Goal: Information Seeking & Learning: Find specific fact

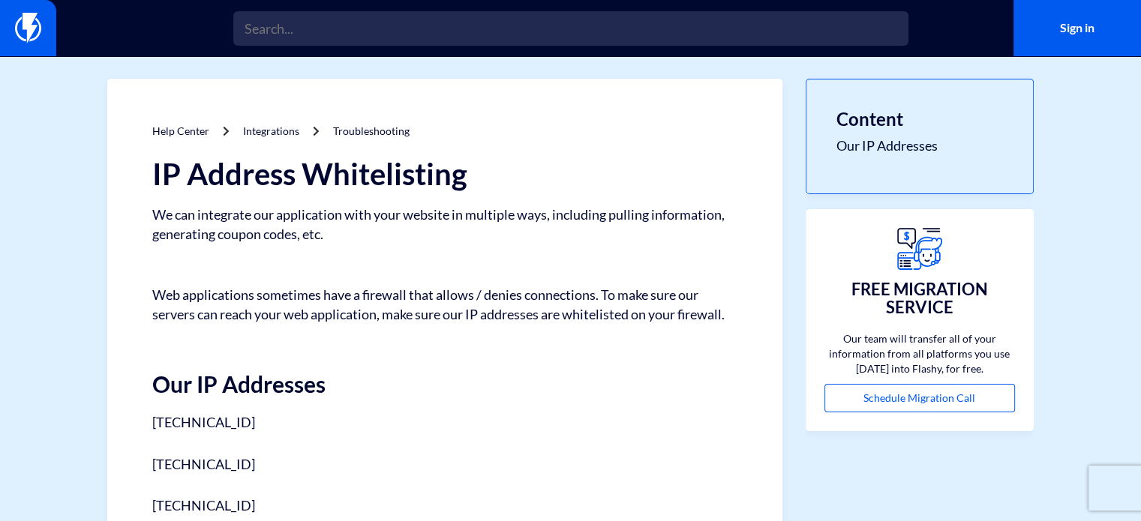
scroll to position [75, 0]
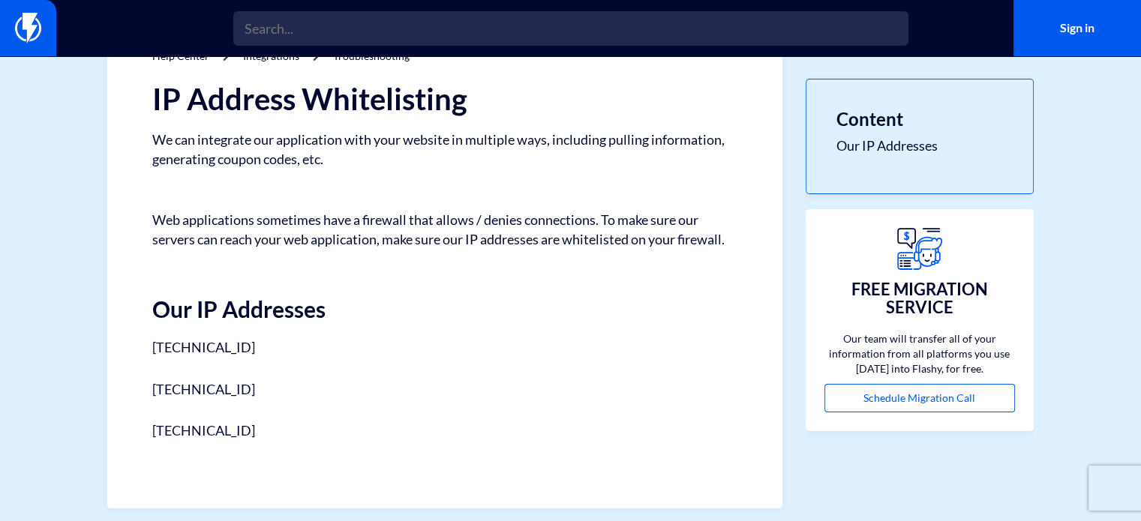
click at [174, 361] on div "IP Address Whitelisting We can integrate our application with your website in m…" at bounding box center [444, 262] width 585 height 359
click at [329, 356] on p "35.158.253.4" at bounding box center [444, 347] width 585 height 21
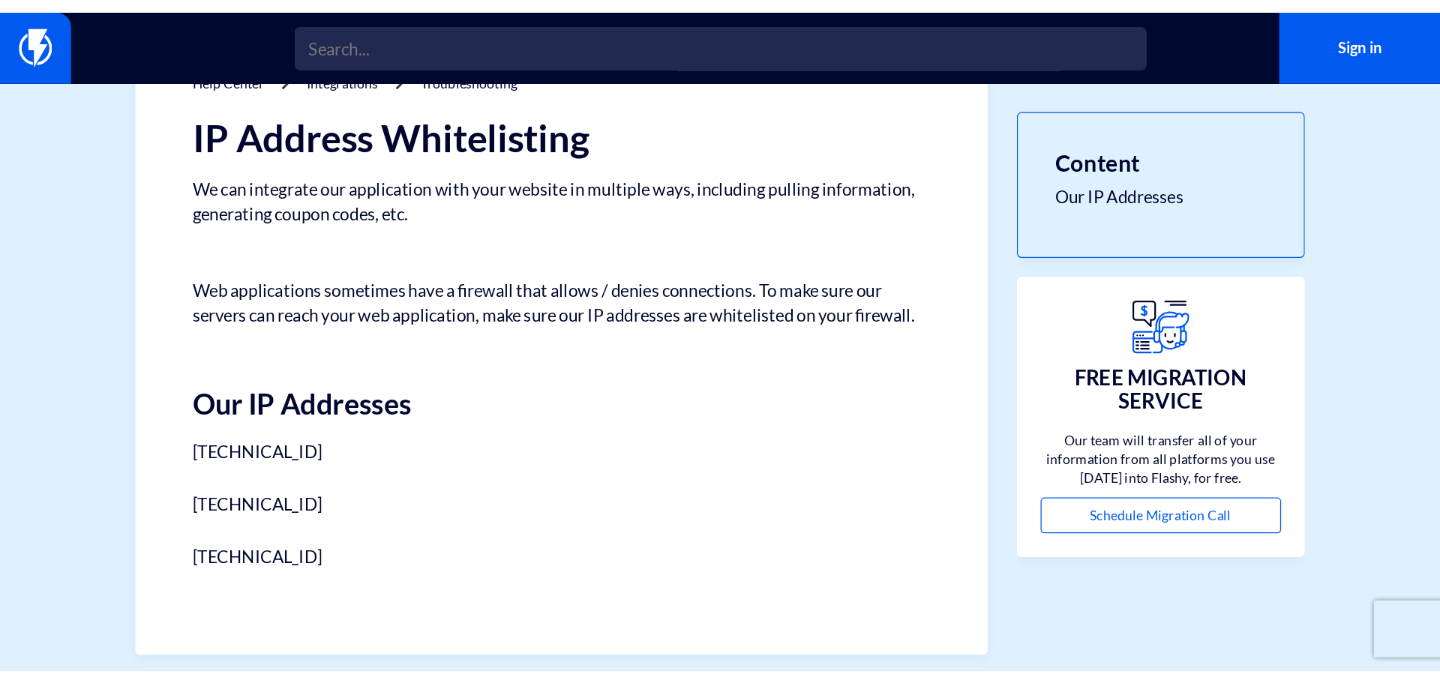
scroll to position [0, 0]
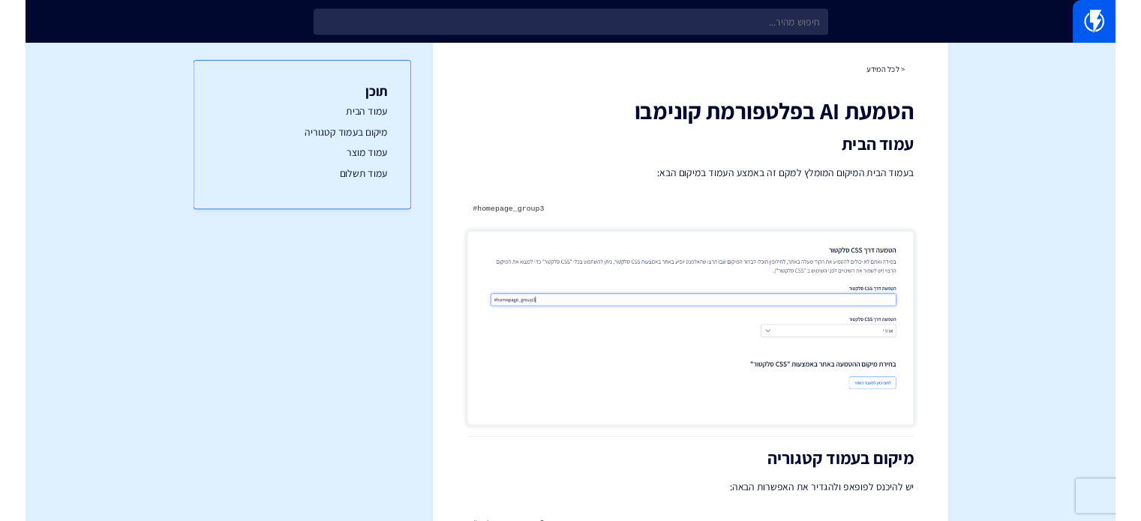
scroll to position [75, 0]
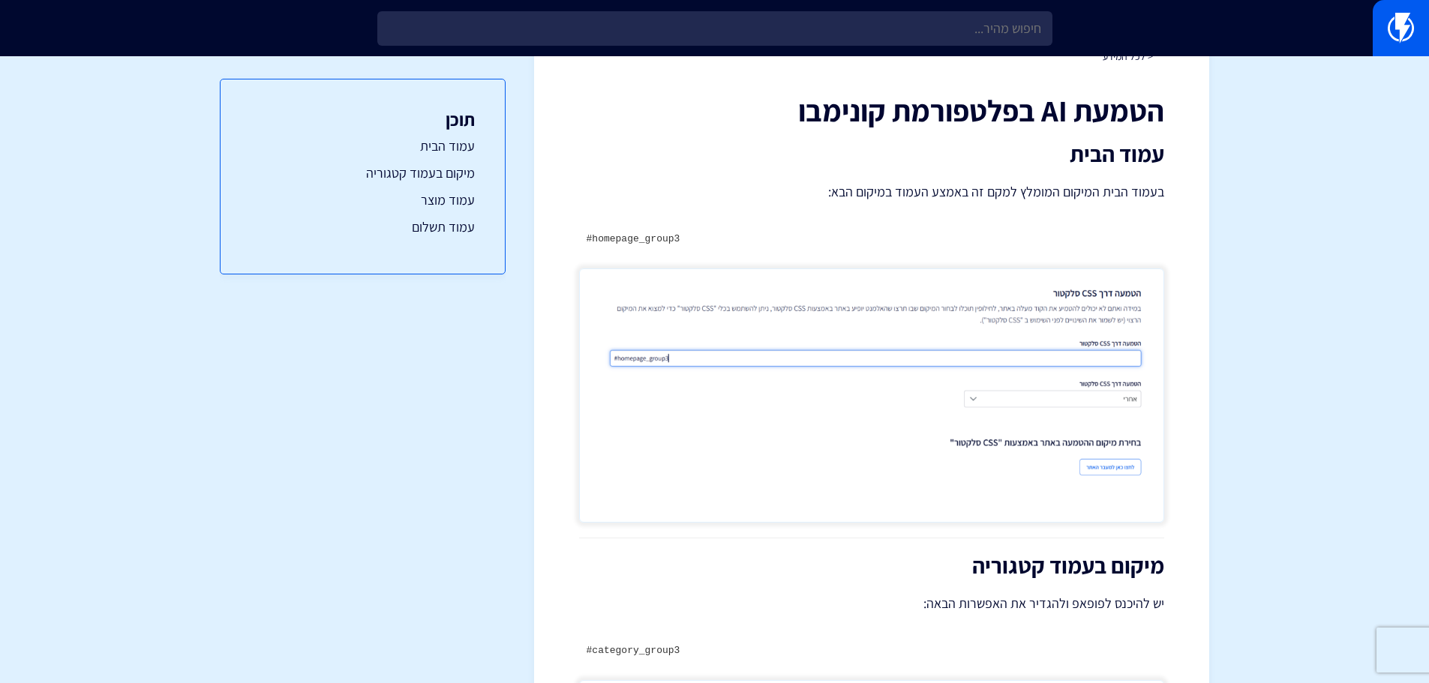
click at [648, 240] on code "#homepage_group3" at bounding box center [634, 238] width 94 height 11
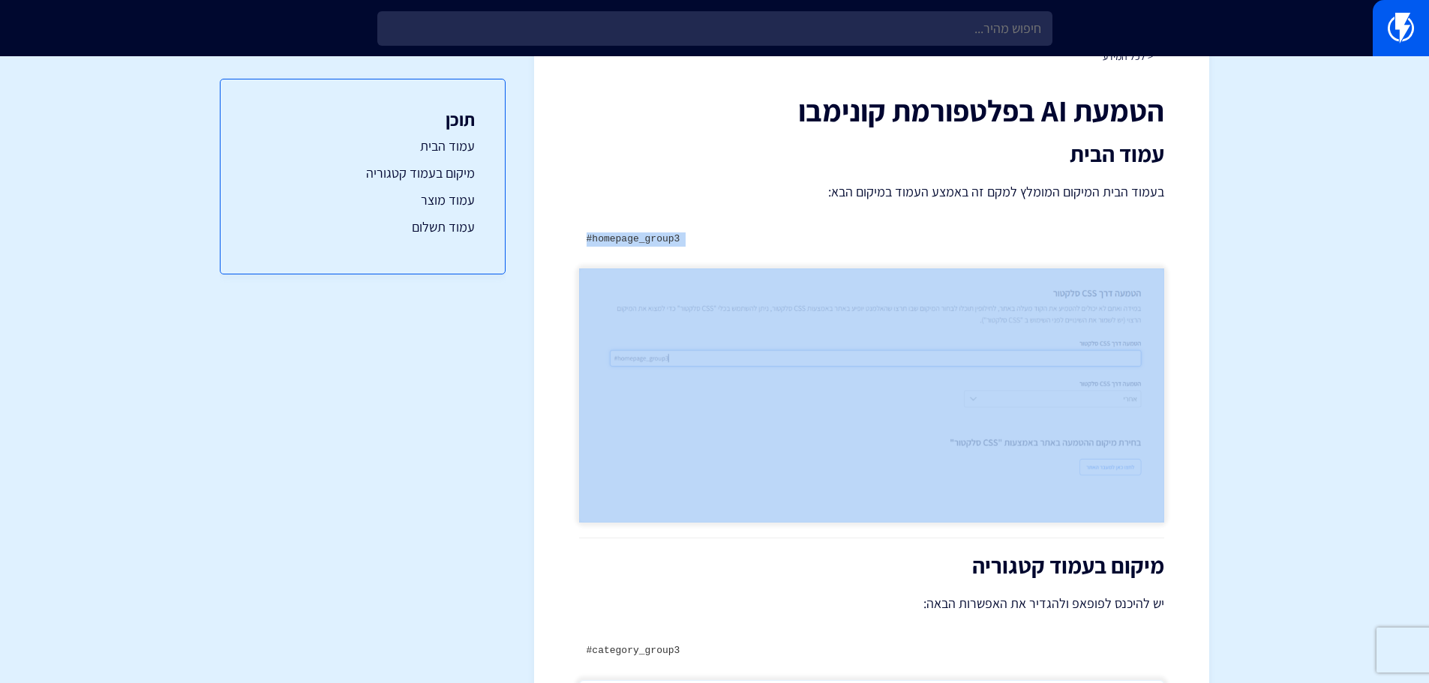
click at [648, 240] on code "#homepage_group3" at bounding box center [634, 238] width 94 height 11
copy div "#homepage_group3"
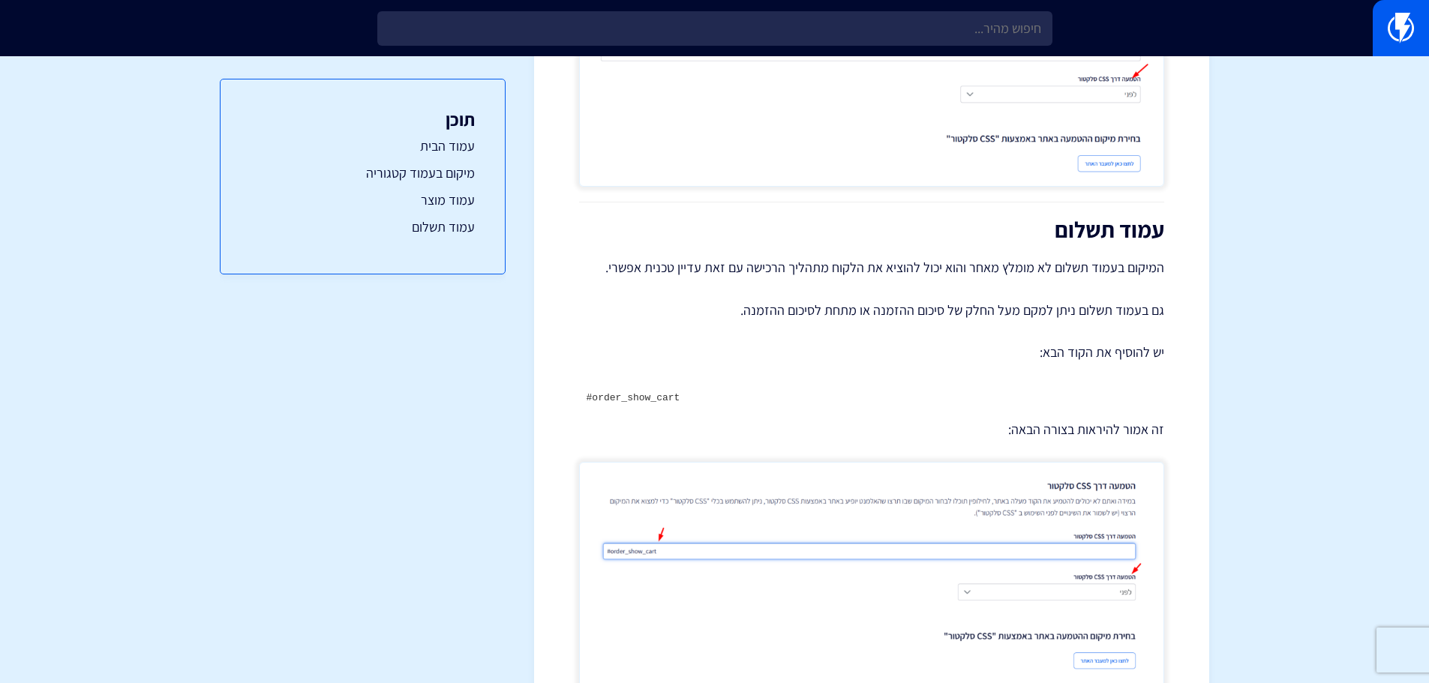
scroll to position [291, 0]
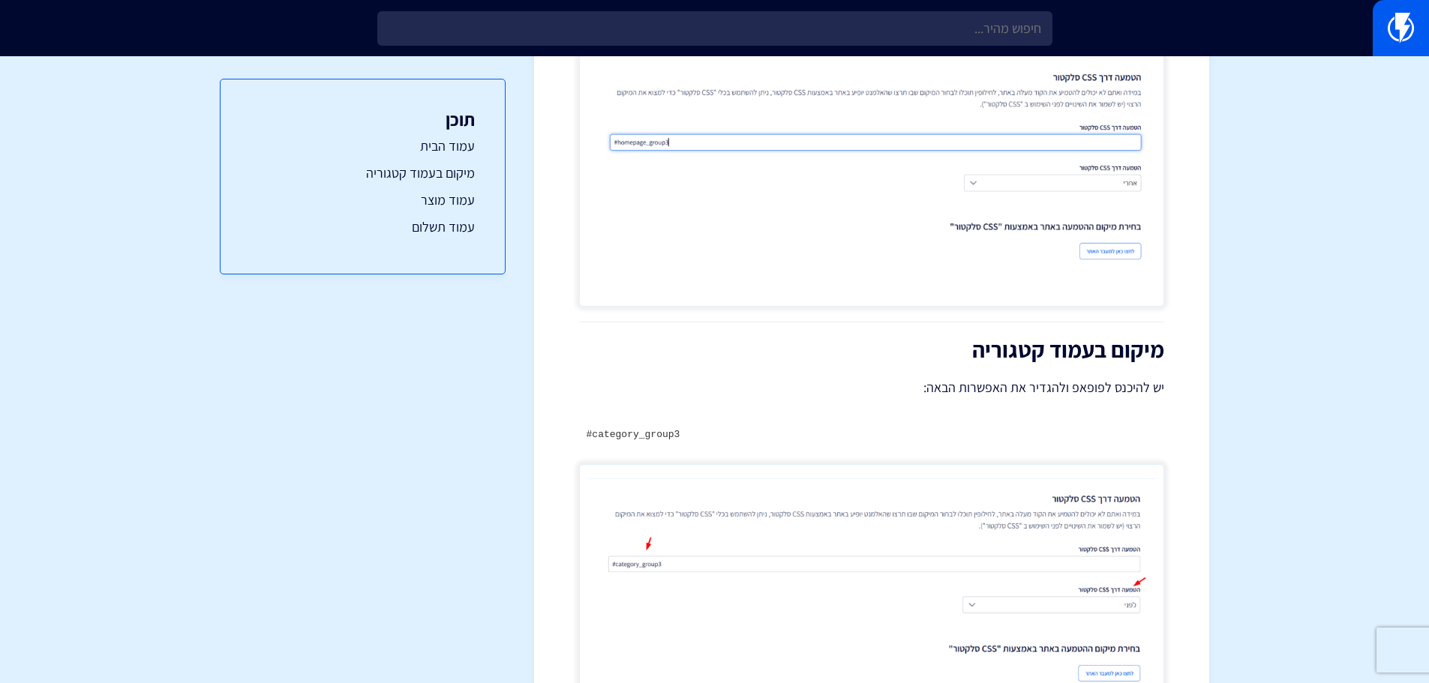
drag, startPoint x: 778, startPoint y: 497, endPoint x: 783, endPoint y: 402, distance: 94.7
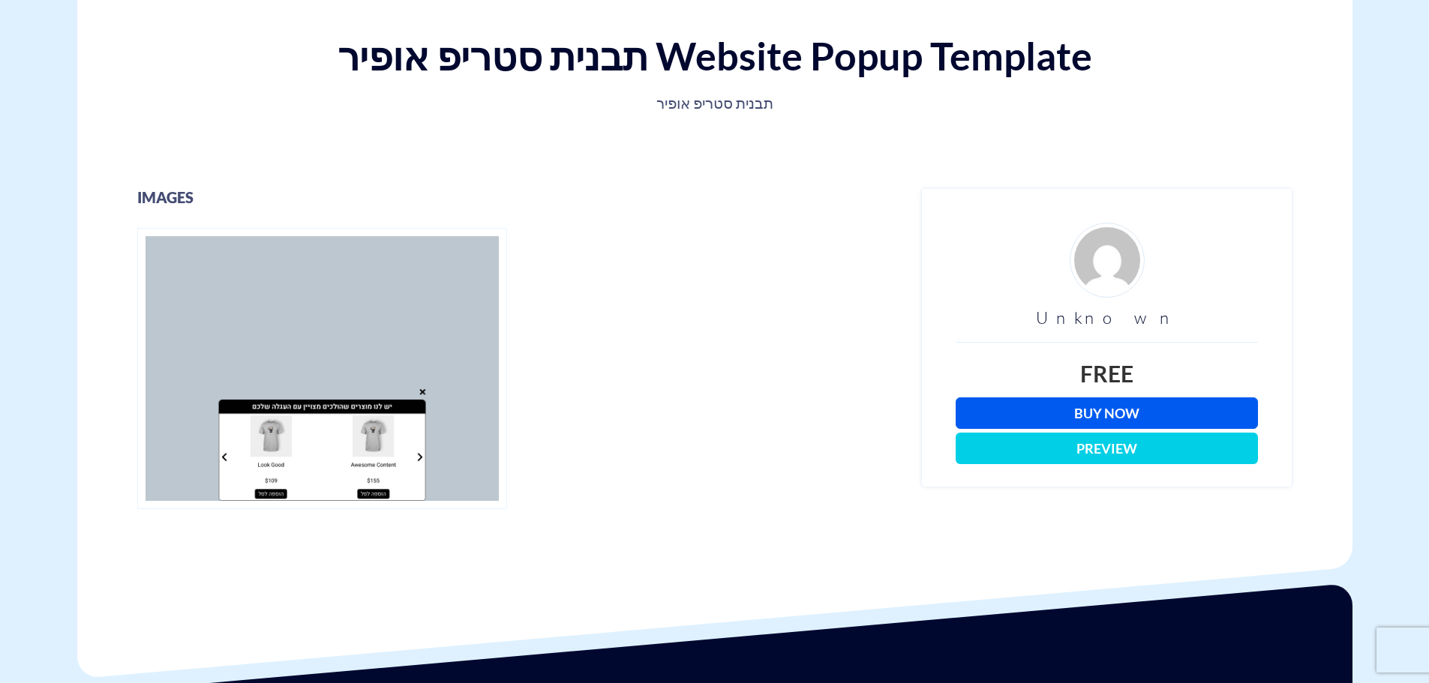
scroll to position [300, 0]
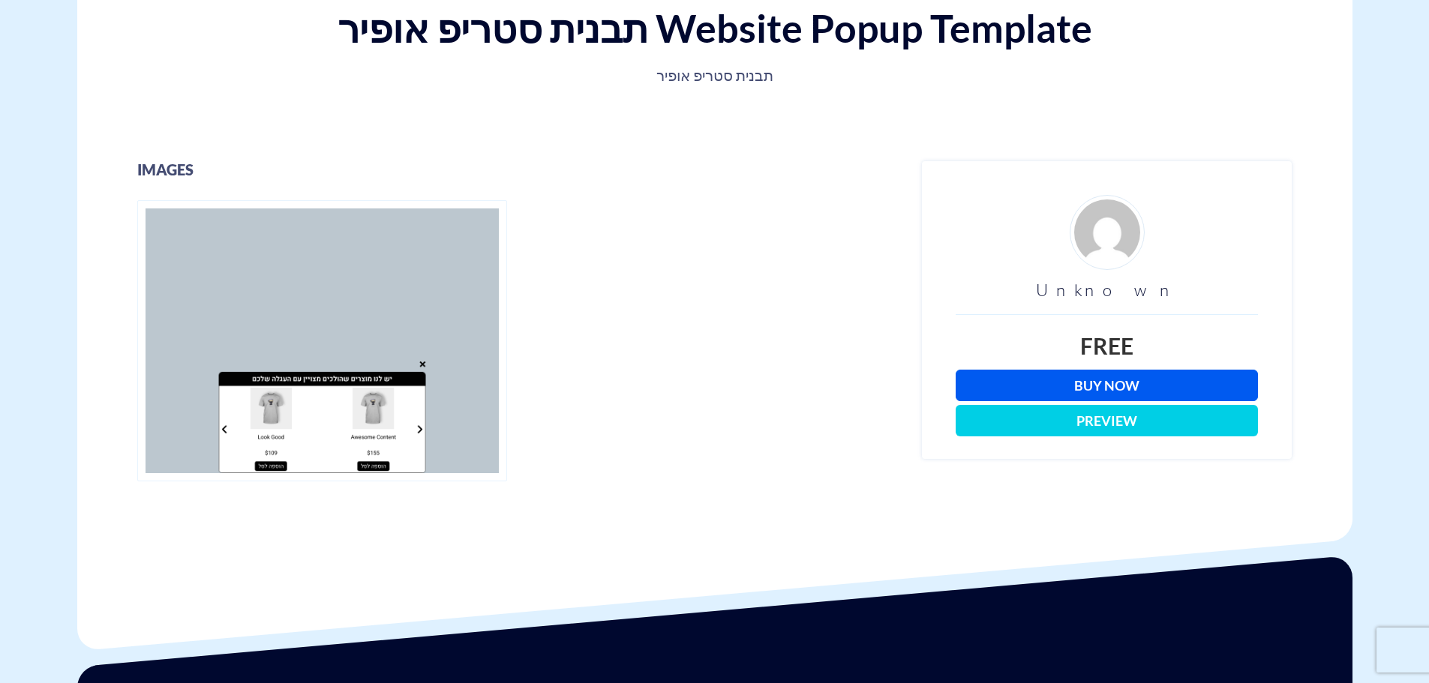
click at [1031, 379] on link "Buy Now" at bounding box center [1107, 386] width 302 height 32
